Goal: Task Accomplishment & Management: Complete application form

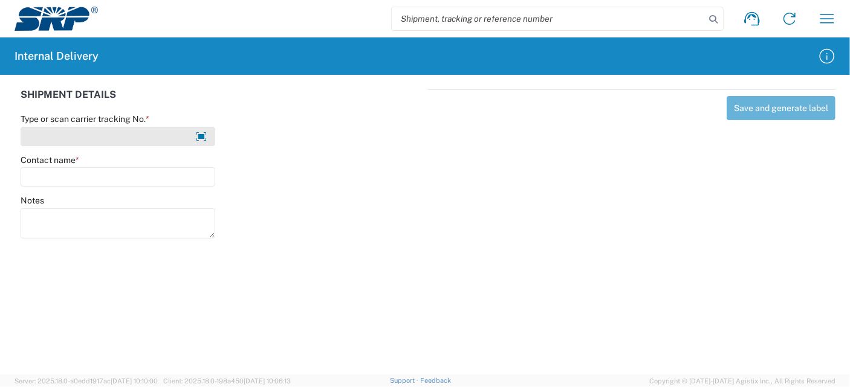
click at [107, 137] on input "Type or scan carrier tracking No. *" at bounding box center [118, 136] width 195 height 19
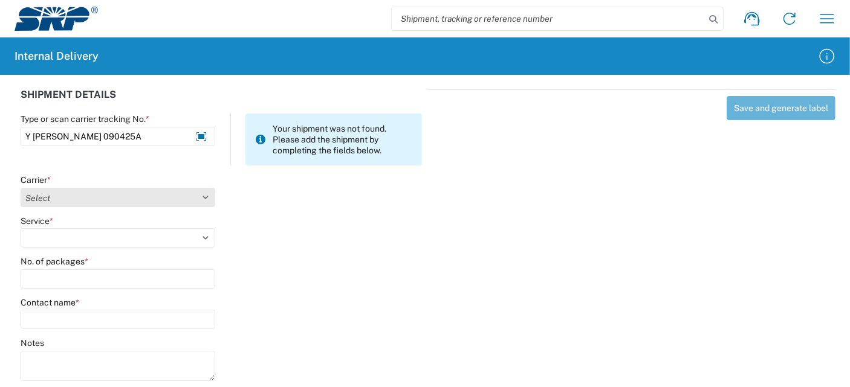
type input "Y [PERSON_NAME] 090425A"
click at [52, 196] on select "Select Amazon Logistics ATI Trucking BC Dimerco Logistics Empire Southwest FedE…" at bounding box center [118, 197] width 195 height 19
select select "18713"
click at [21, 188] on select "Select Amazon Logistics ATI Trucking BC Dimerco Logistics Empire Southwest FedE…" at bounding box center [118, 197] width 195 height 19
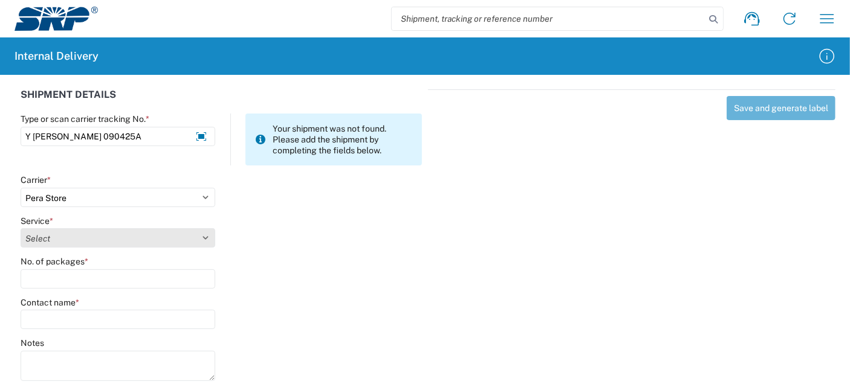
click at [79, 242] on select "Select Ground Inter-Office" at bounding box center [118, 237] width 195 height 19
select select "35763"
click at [21, 228] on select "Select Ground Inter-Office" at bounding box center [118, 237] width 195 height 19
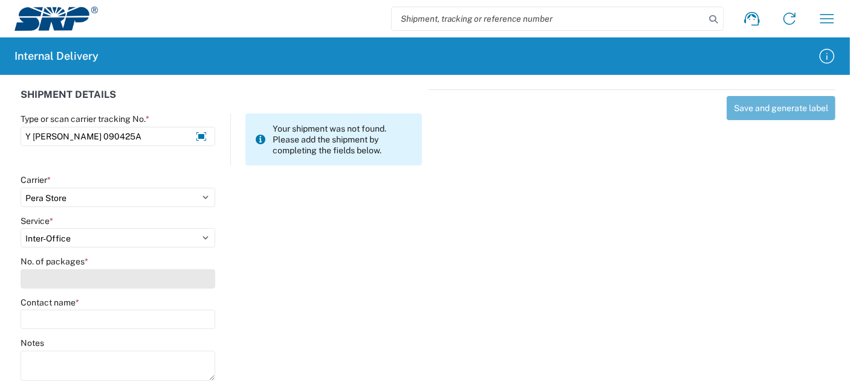
click at [77, 282] on input "No. of packages *" at bounding box center [118, 279] width 195 height 19
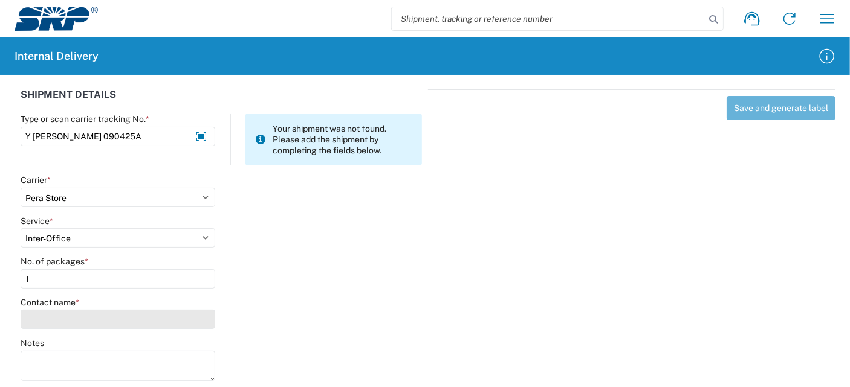
type input "1"
click at [82, 322] on input "Contact name *" at bounding box center [118, 319] width 195 height 19
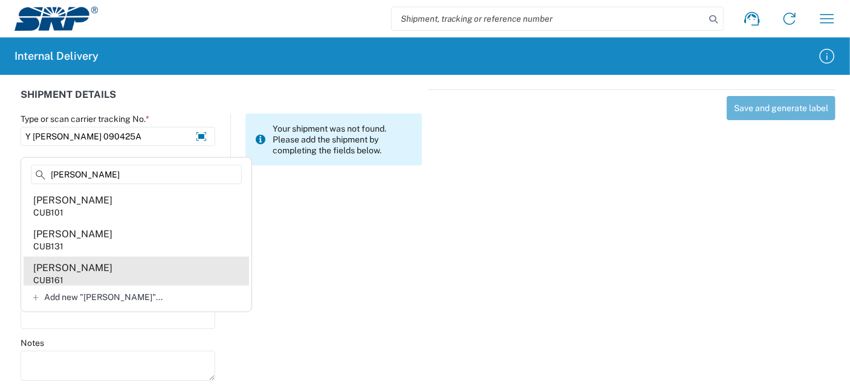
type input "[PERSON_NAME]"
click at [115, 277] on agx-address-suggestion-item "[PERSON_NAME] CUB161" at bounding box center [136, 274] width 225 height 34
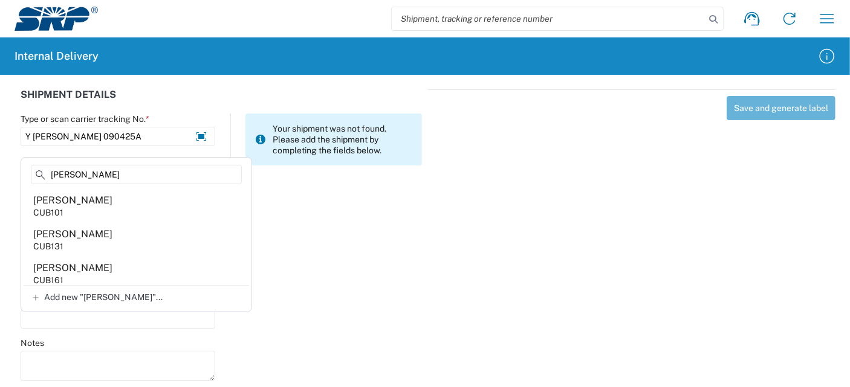
type input "[PERSON_NAME]"
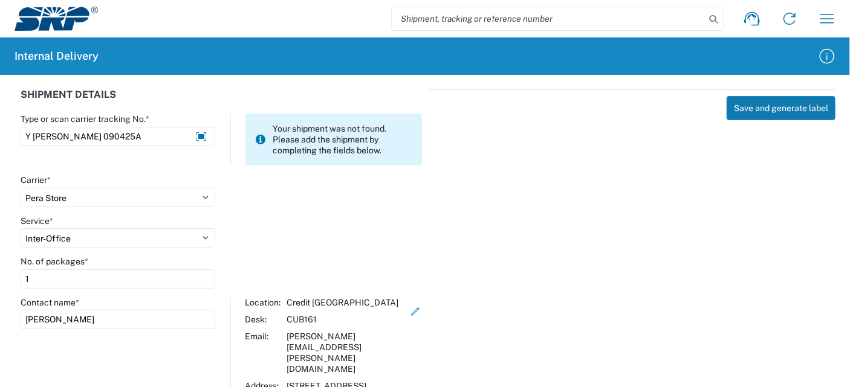
click at [799, 113] on button "Save and generate label" at bounding box center [781, 108] width 109 height 24
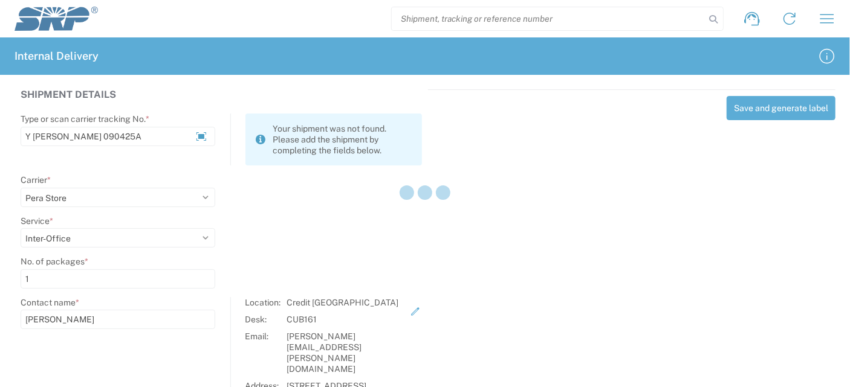
select select
